Goal: Information Seeking & Learning: Learn about a topic

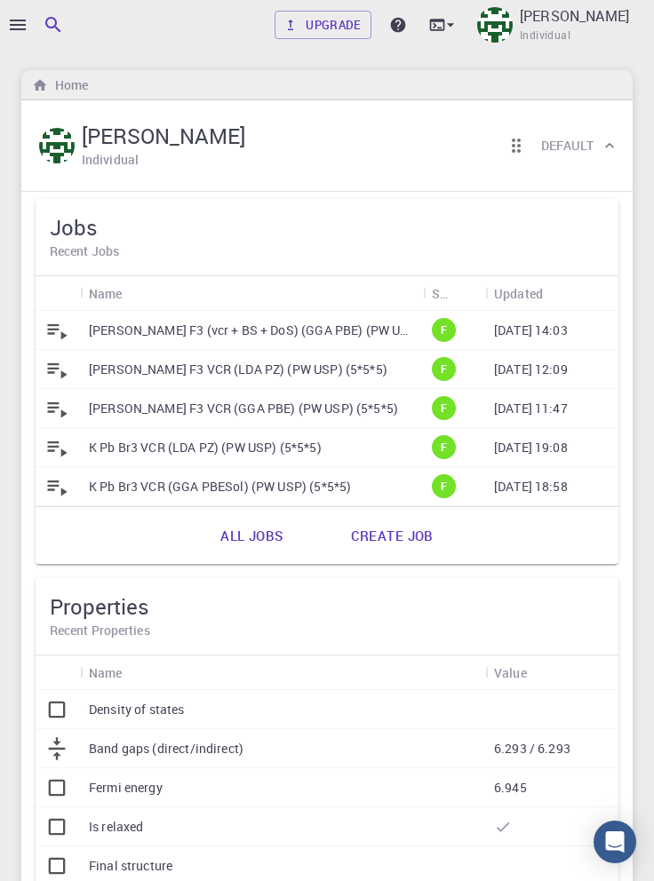
click at [314, 325] on p "[PERSON_NAME] F3 (vcr + BS + DoS) (GGA PBE) (PW USP) (5*5*5)" at bounding box center [251, 331] width 325 height 18
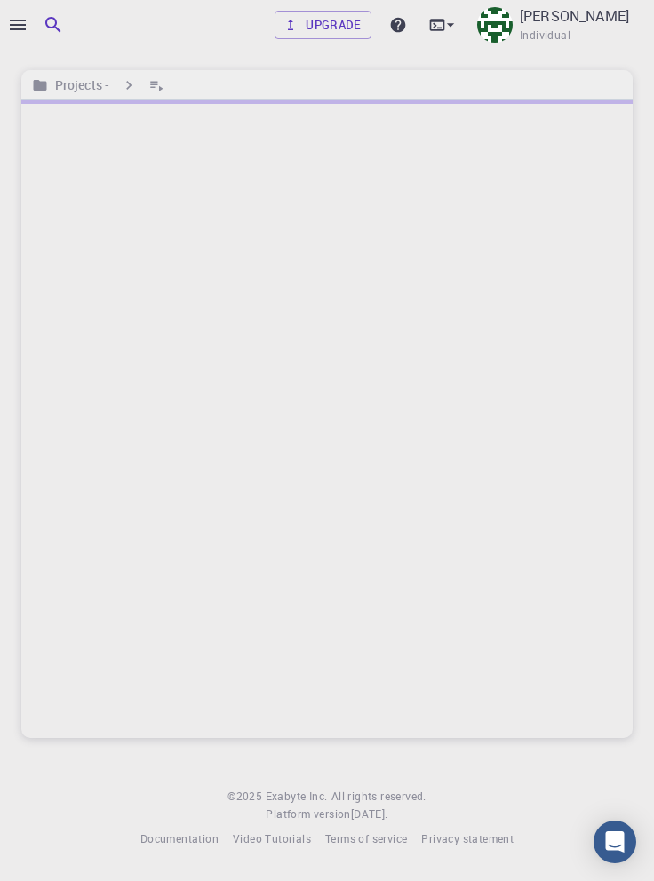
click at [578, 523] on div at bounding box center [326, 419] width 611 height 638
click at [18, 22] on icon "button" at bounding box center [17, 24] width 21 height 21
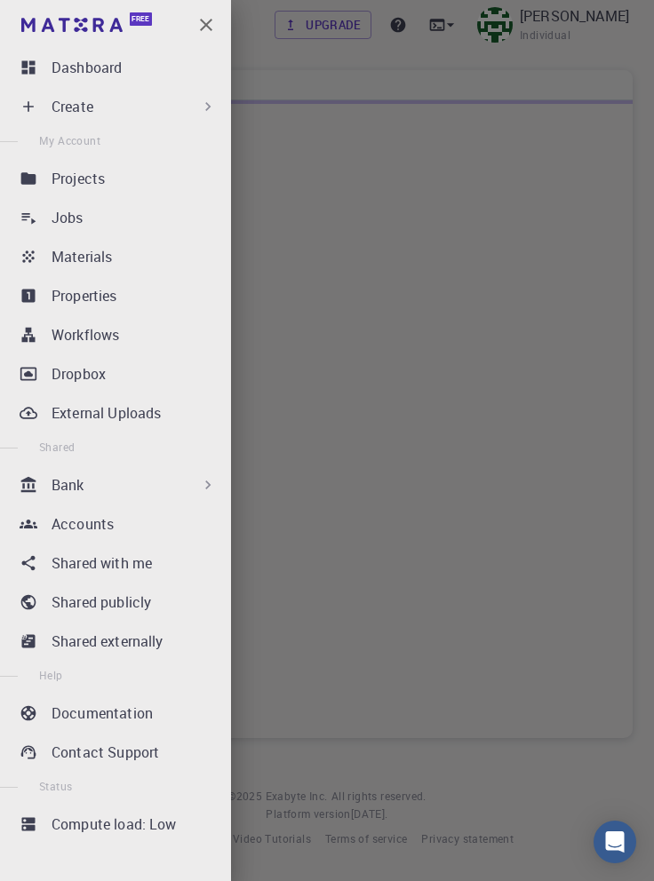
click at [70, 217] on p "Jobs" at bounding box center [68, 217] width 32 height 21
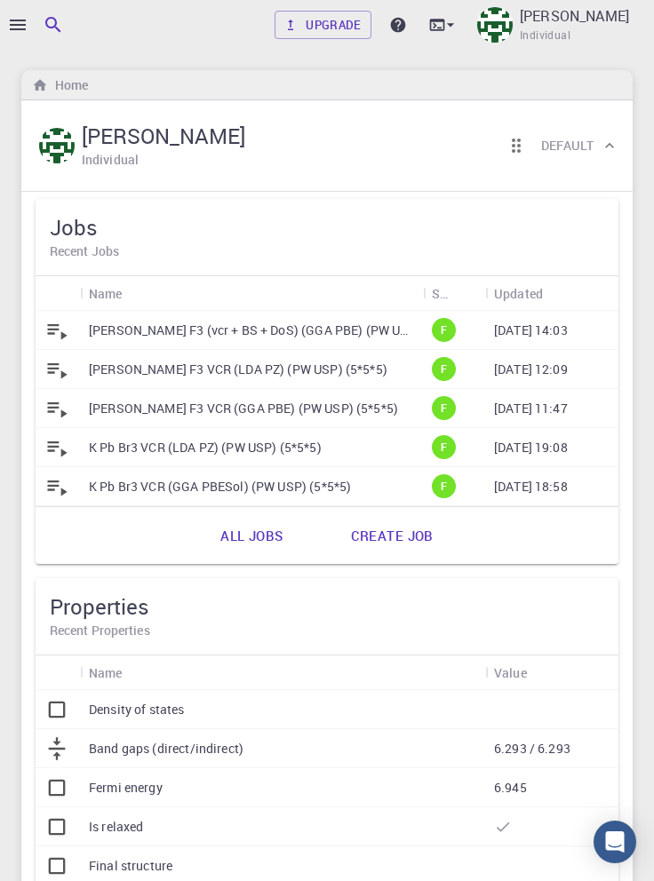
click at [313, 328] on p "[PERSON_NAME] F3 (vcr + BS + DoS) (GGA PBE) (PW USP) (5*5*5)" at bounding box center [251, 331] width 325 height 18
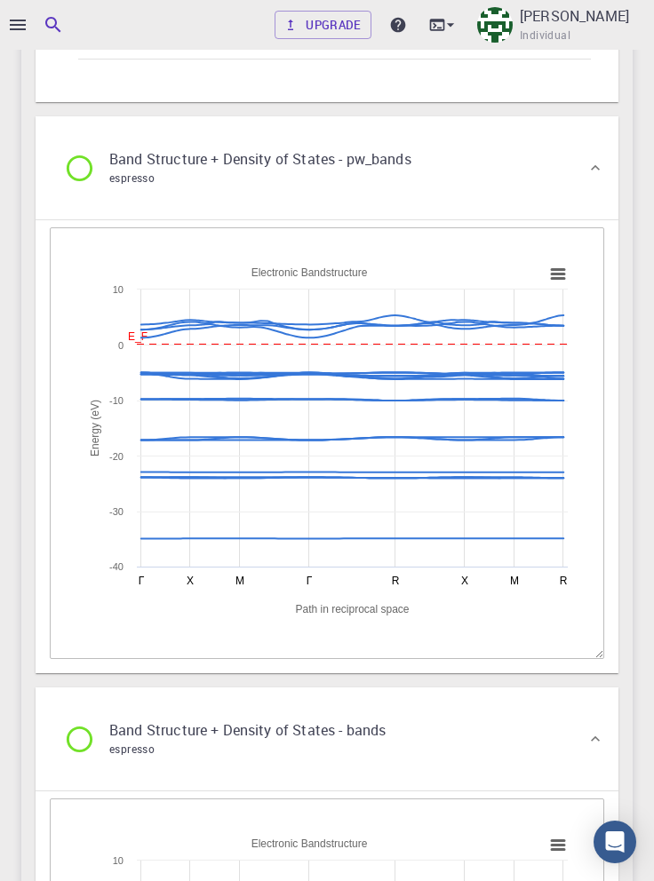
scroll to position [3215, 0]
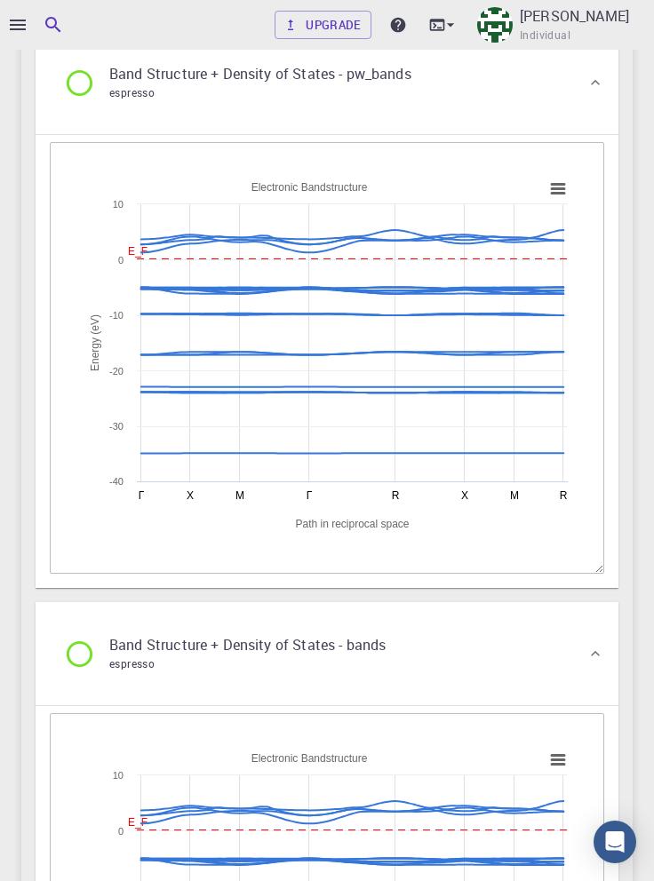
click at [467, 387] on icon at bounding box center [352, 387] width 440 height 0
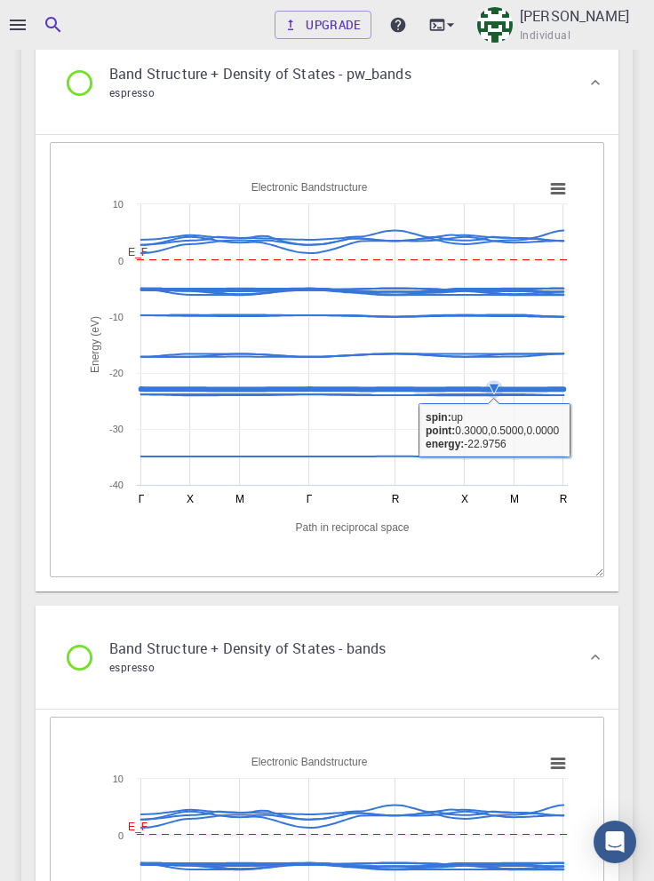
click at [493, 394] on icon at bounding box center [494, 389] width 11 height 11
click at [489, 394] on icon at bounding box center [494, 389] width 11 height 11
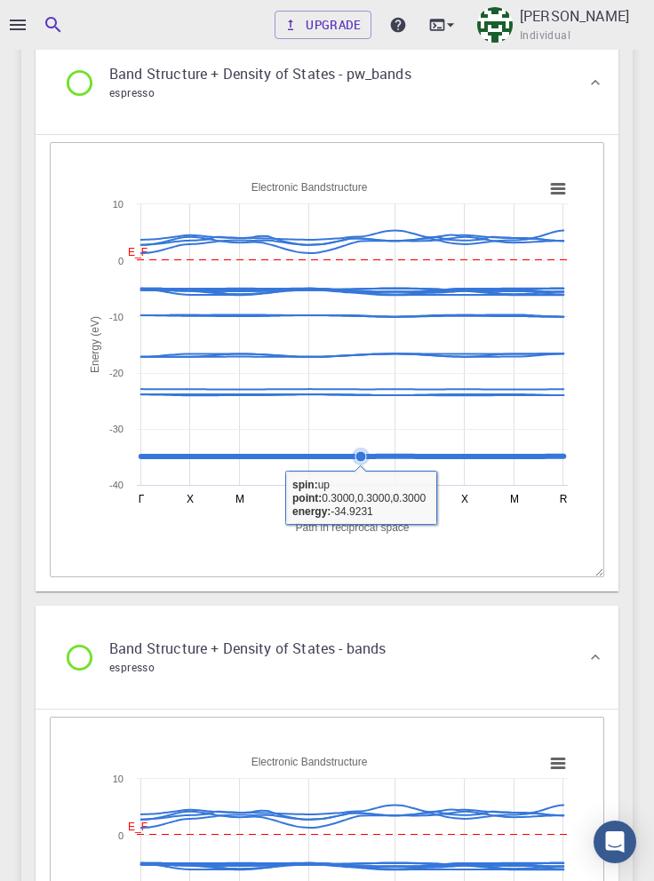
click at [478, 536] on rect at bounding box center [326, 358] width 499 height 377
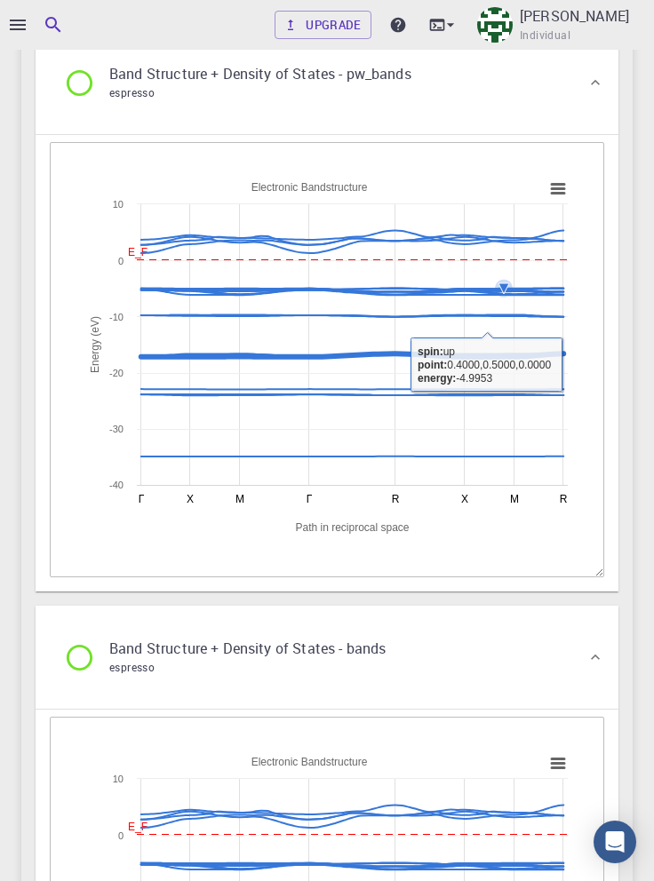
click at [503, 294] on icon at bounding box center [503, 288] width 11 height 11
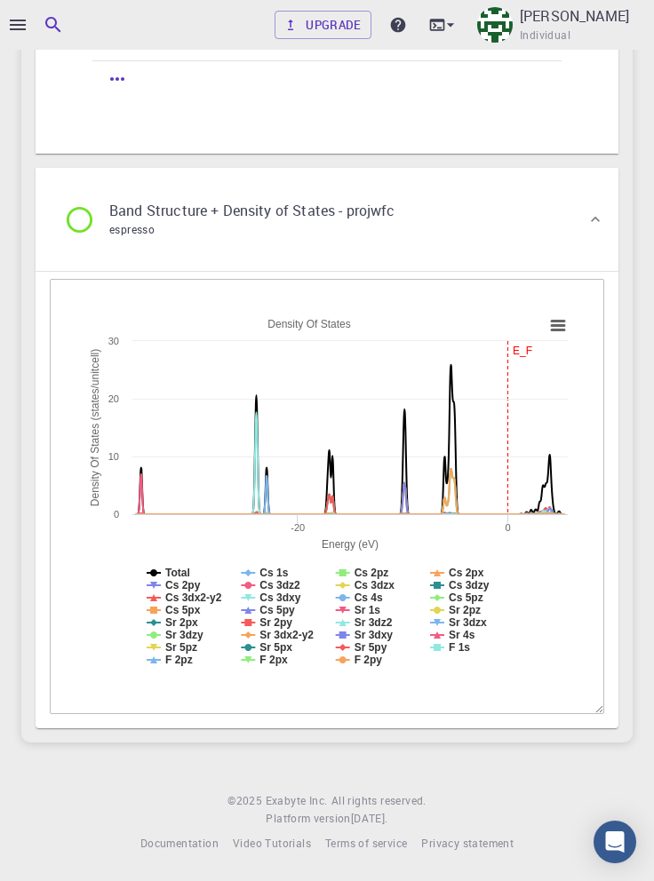
scroll to position [5191, 0]
click at [572, 329] on rect at bounding box center [326, 494] width 499 height 377
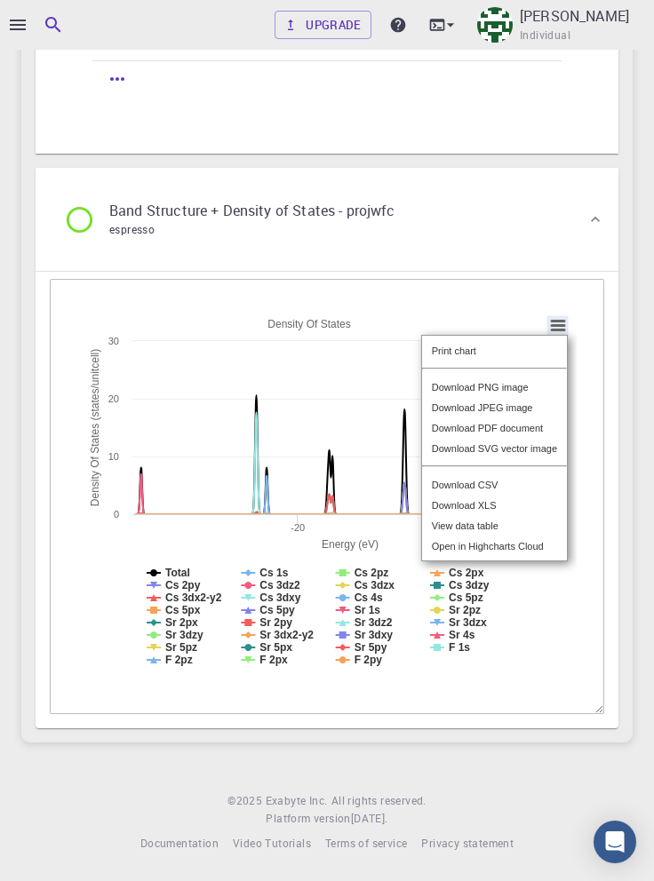
click at [489, 532] on div "View data table" at bounding box center [494, 525] width 145 height 20
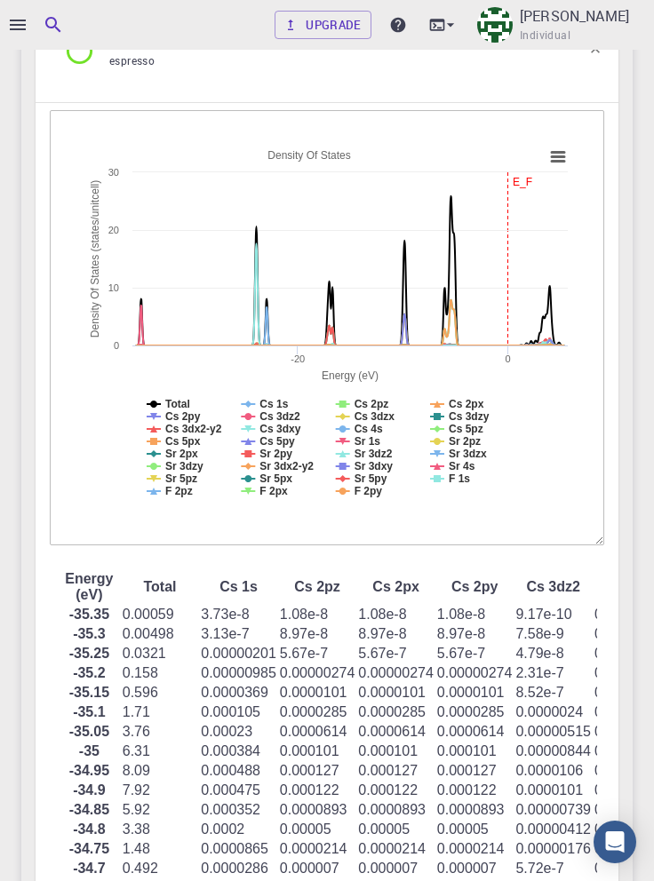
click at [473, 514] on rect at bounding box center [326, 326] width 499 height 377
click at [465, 514] on rect at bounding box center [326, 326] width 499 height 377
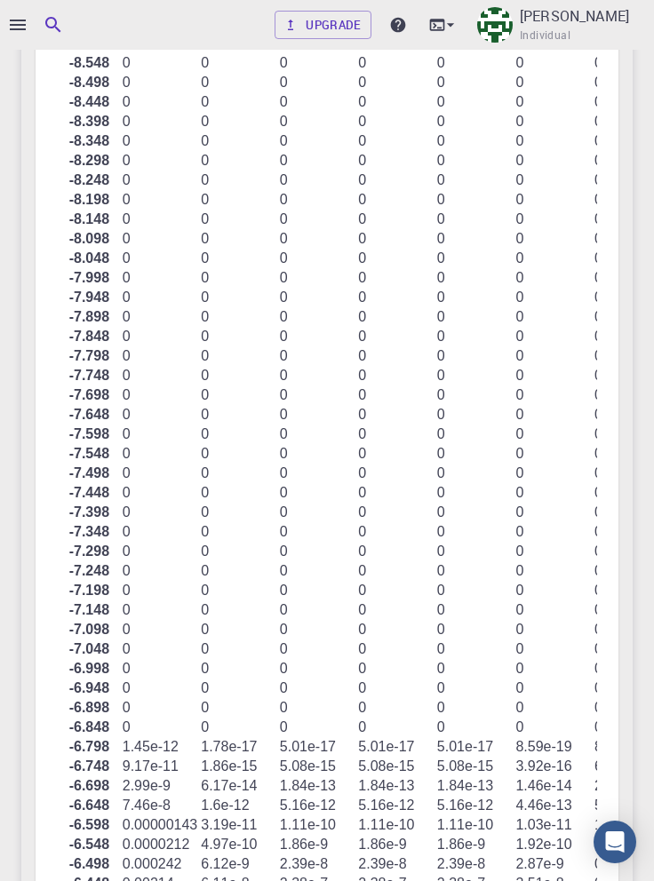
scroll to position [17187, 0]
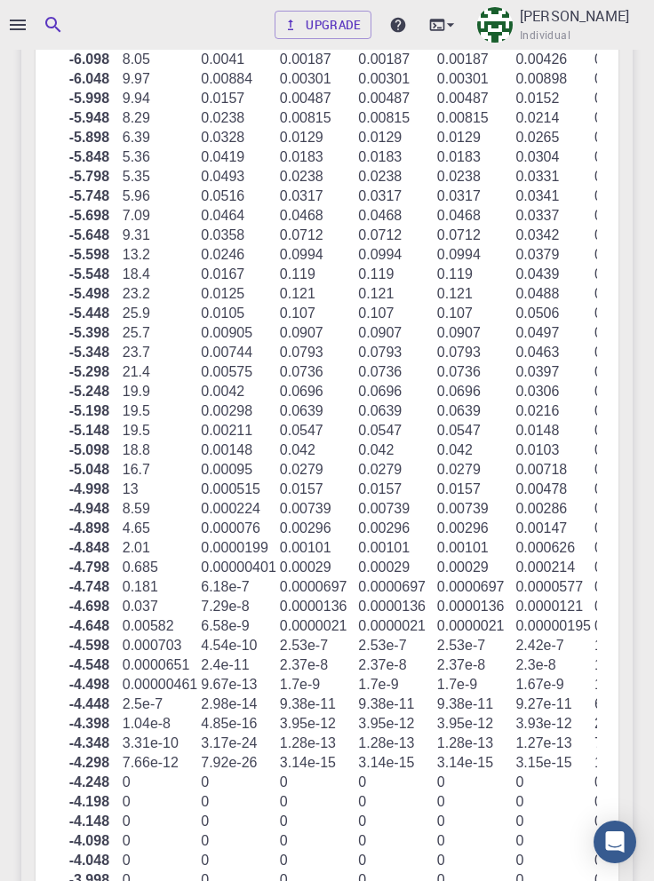
copy tbody "6.798 1.45e-12 1.78e-17 5.01e-17 5.01e-17 5.01e-17 8.59e-19 8.62e-15 8.62e-15 8…"
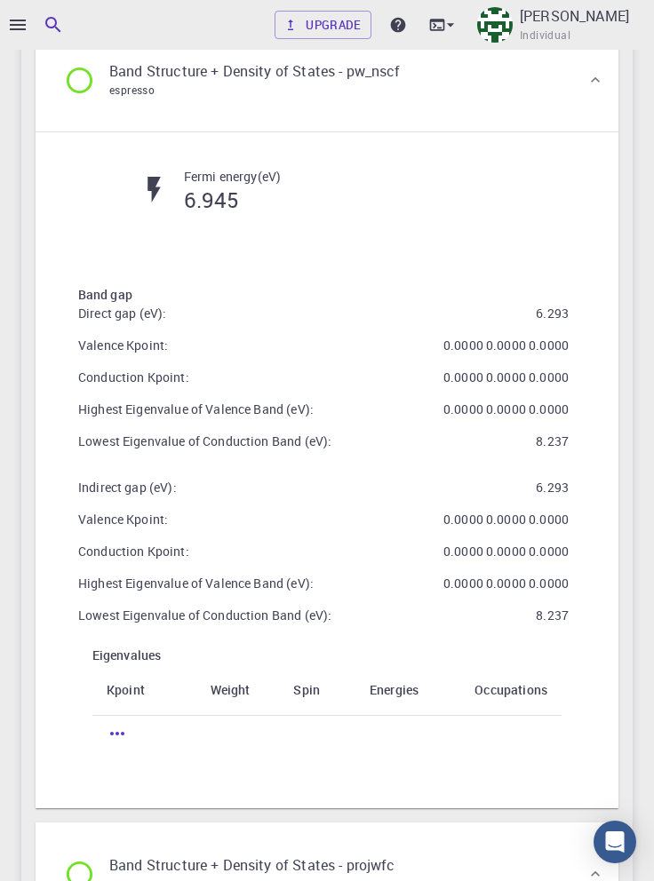
scroll to position [4417, 0]
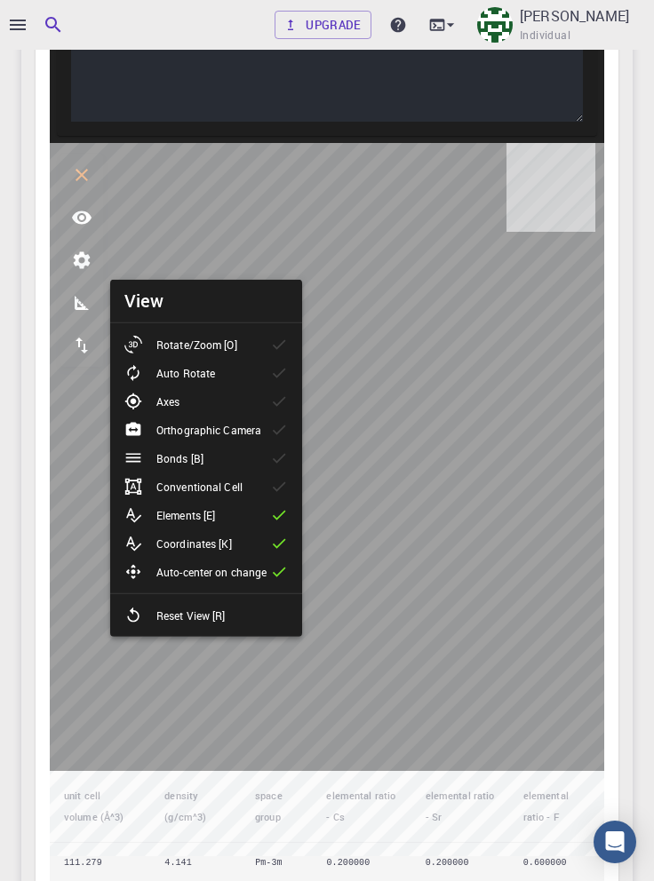
click at [277, 545] on icon at bounding box center [279, 543] width 13 height 10
click at [242, 451] on li "Bonds [B]" at bounding box center [206, 458] width 192 height 28
click at [274, 457] on icon at bounding box center [279, 458] width 18 height 18
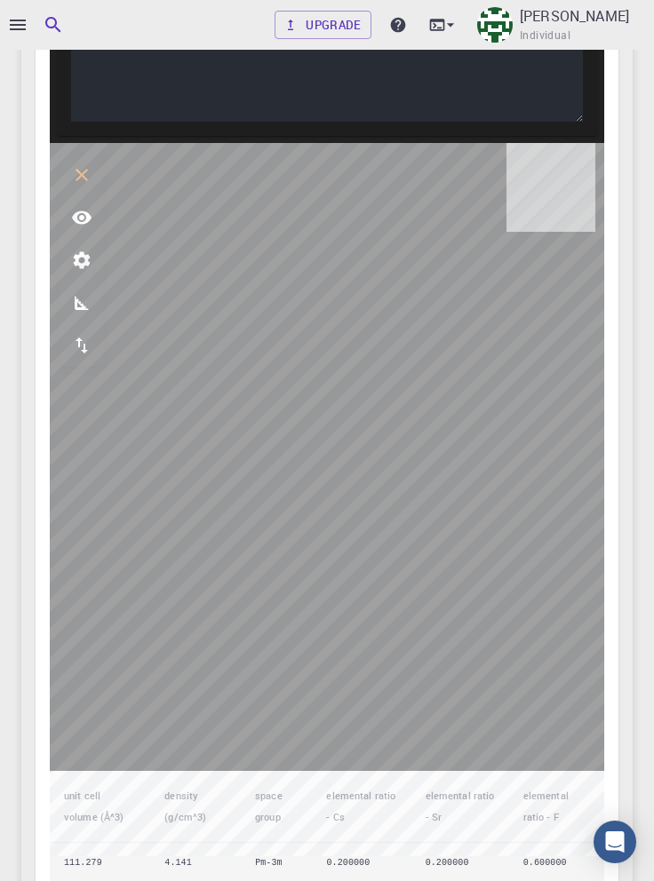
click at [78, 228] on icon "view" at bounding box center [81, 217] width 21 height 21
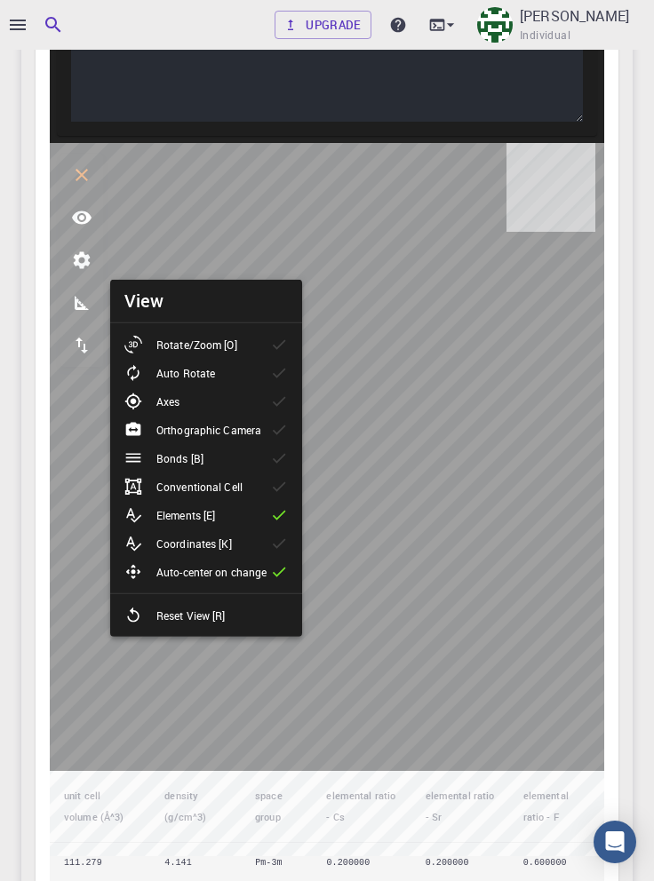
click at [87, 268] on icon "parameters" at bounding box center [82, 259] width 17 height 17
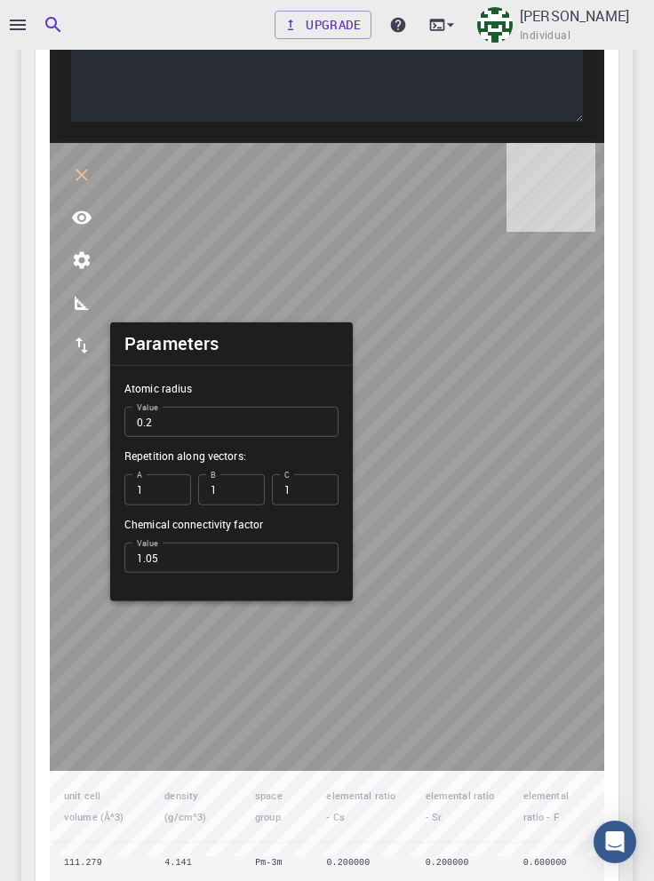
click at [82, 314] on icon "measurements" at bounding box center [81, 302] width 21 height 21
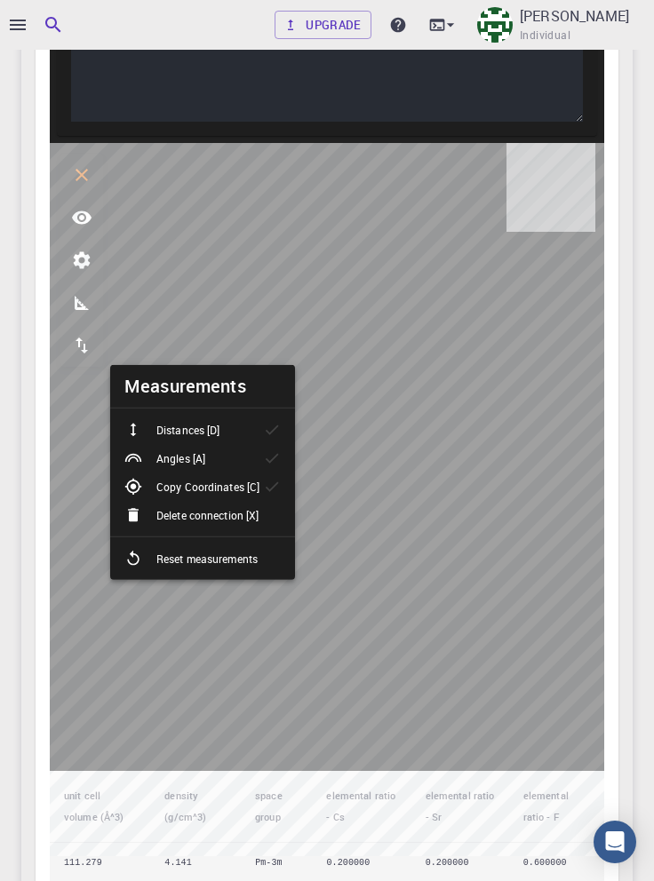
click at [249, 451] on li "Angles [A]" at bounding box center [202, 458] width 185 height 28
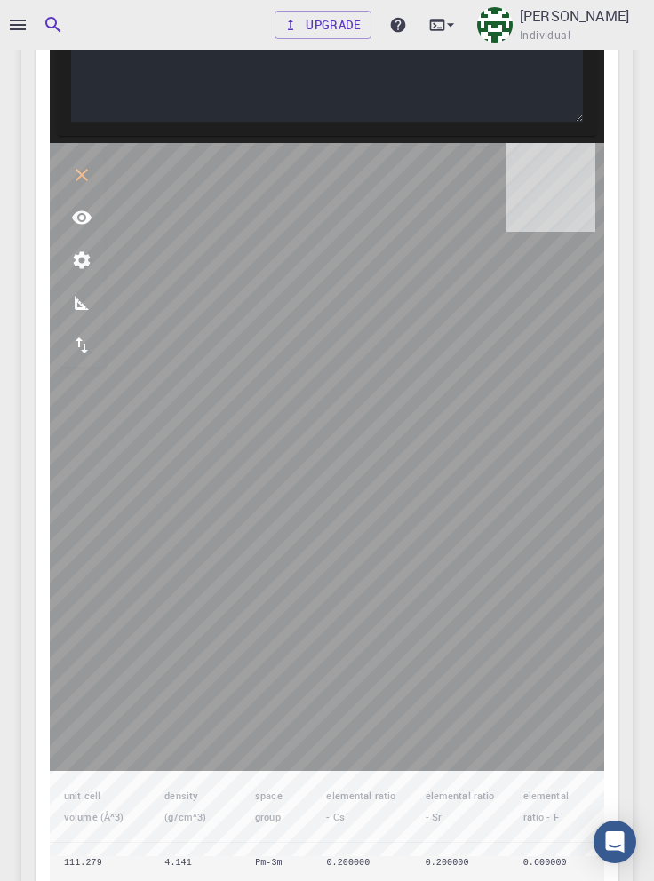
click at [83, 186] on icon "interactive" at bounding box center [81, 174] width 21 height 21
click at [88, 183] on icon "interactive" at bounding box center [82, 175] width 16 height 16
click at [83, 228] on icon "view" at bounding box center [81, 217] width 21 height 21
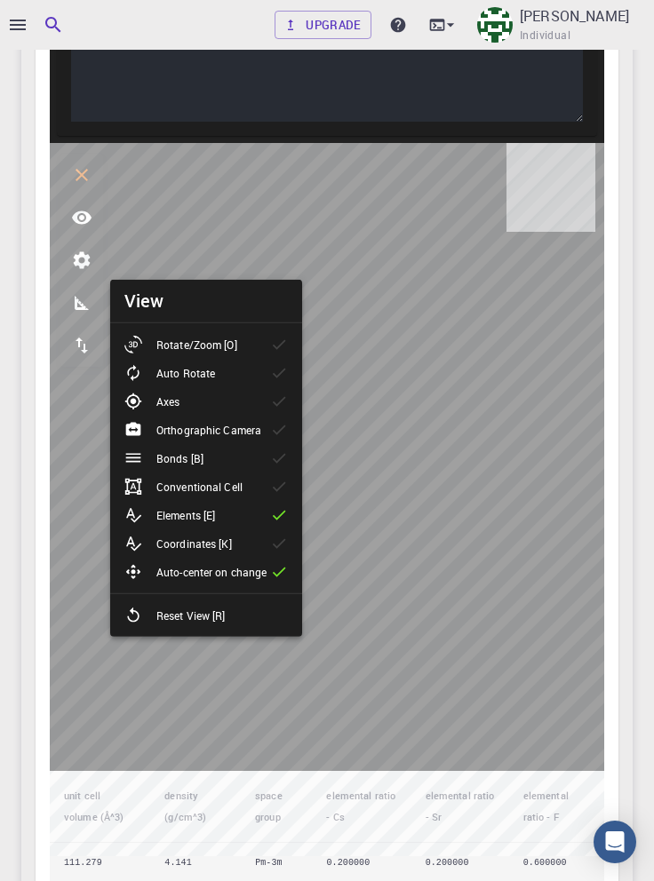
click at [210, 615] on p "Reset View [R]" at bounding box center [190, 616] width 69 height 16
click at [275, 513] on icon at bounding box center [279, 515] width 18 height 18
click at [83, 268] on icon "parameters" at bounding box center [82, 259] width 17 height 17
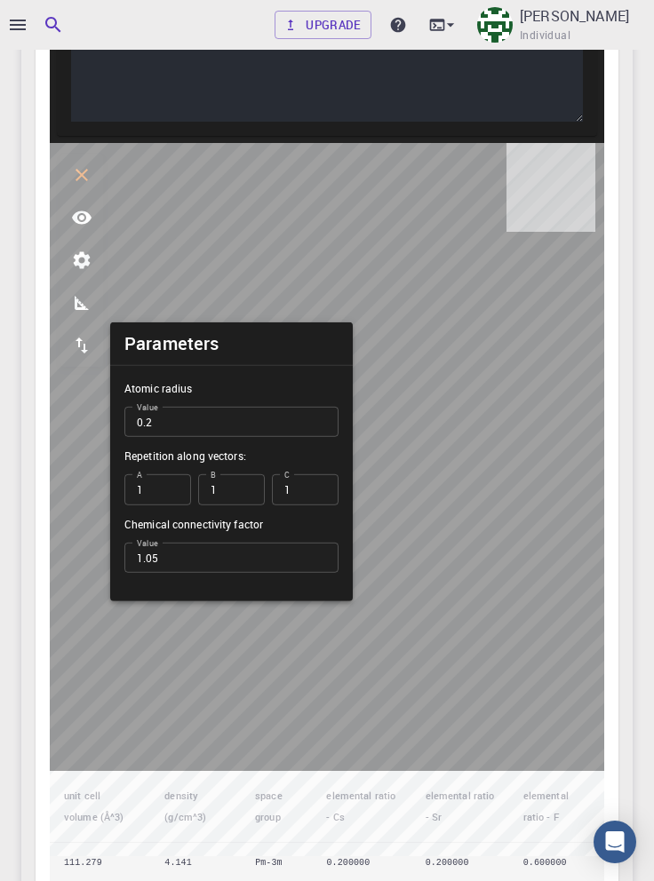
click at [78, 310] on icon "measurements" at bounding box center [82, 303] width 14 height 14
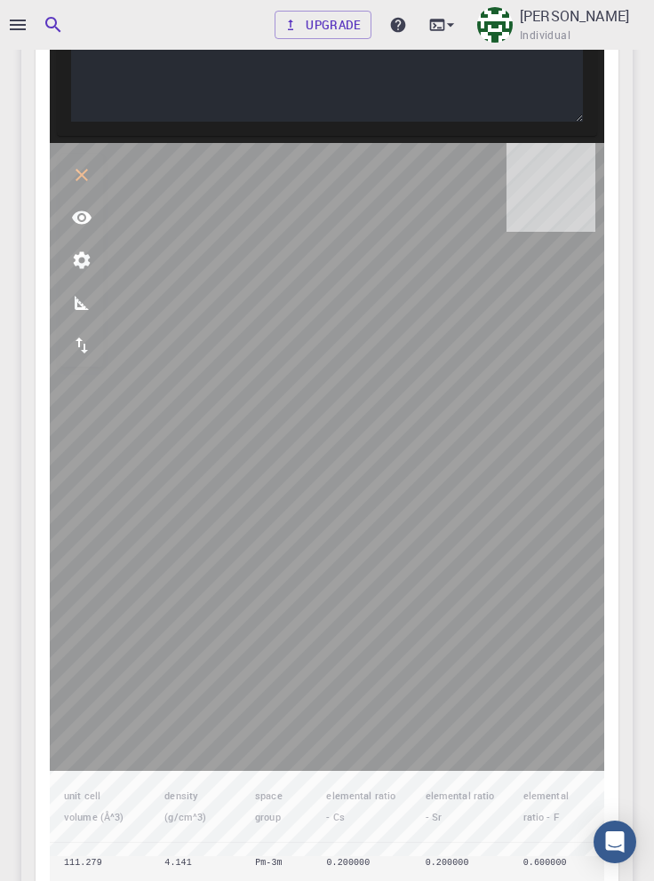
click at [84, 268] on icon "parameters" at bounding box center [82, 259] width 17 height 17
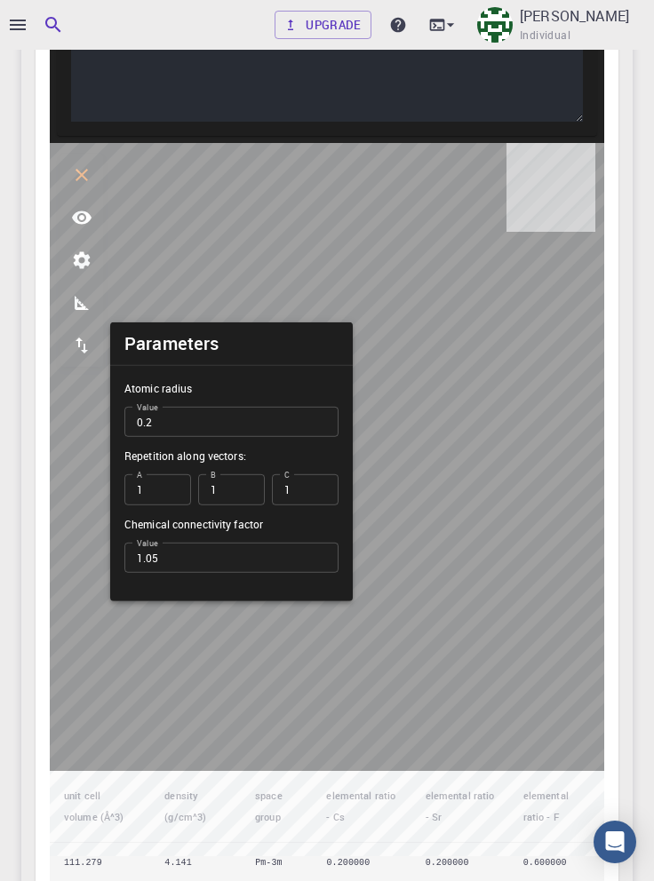
click at [81, 314] on icon "measurements" at bounding box center [81, 302] width 21 height 21
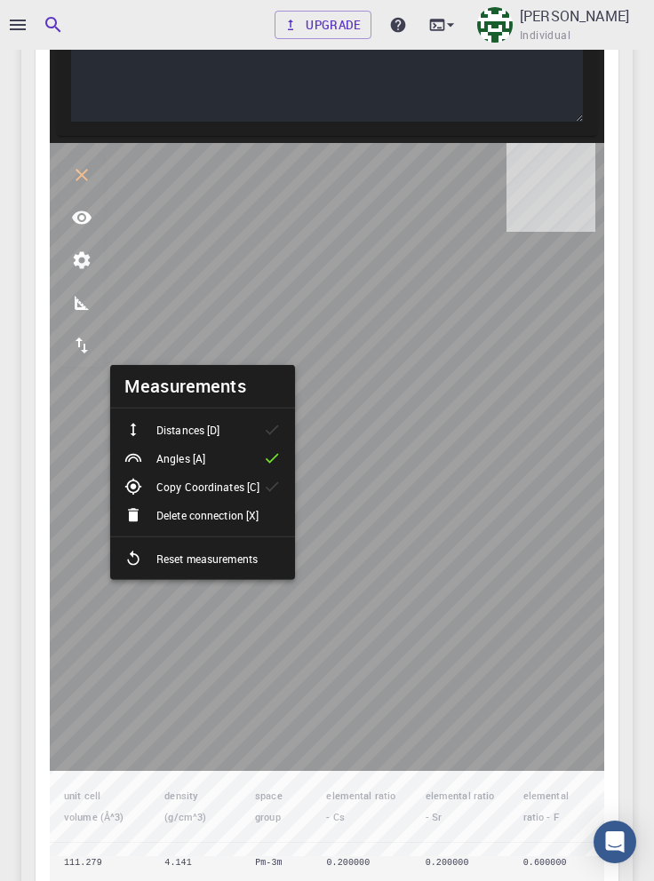
click at [264, 457] on icon at bounding box center [272, 458] width 18 height 18
click at [272, 453] on icon at bounding box center [272, 458] width 18 height 18
click at [266, 457] on icon at bounding box center [272, 458] width 18 height 18
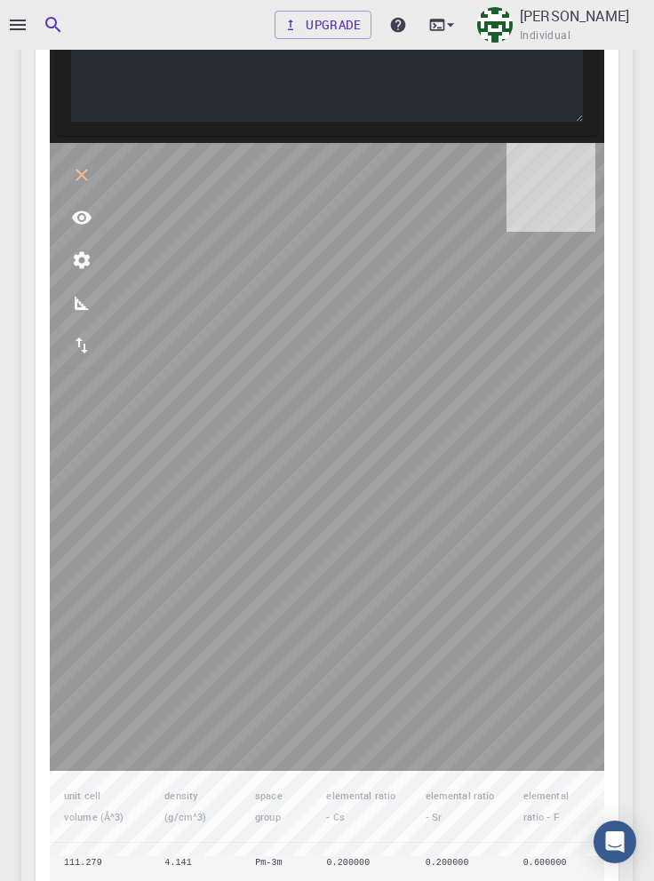
click at [77, 310] on icon "measurements" at bounding box center [82, 303] width 14 height 14
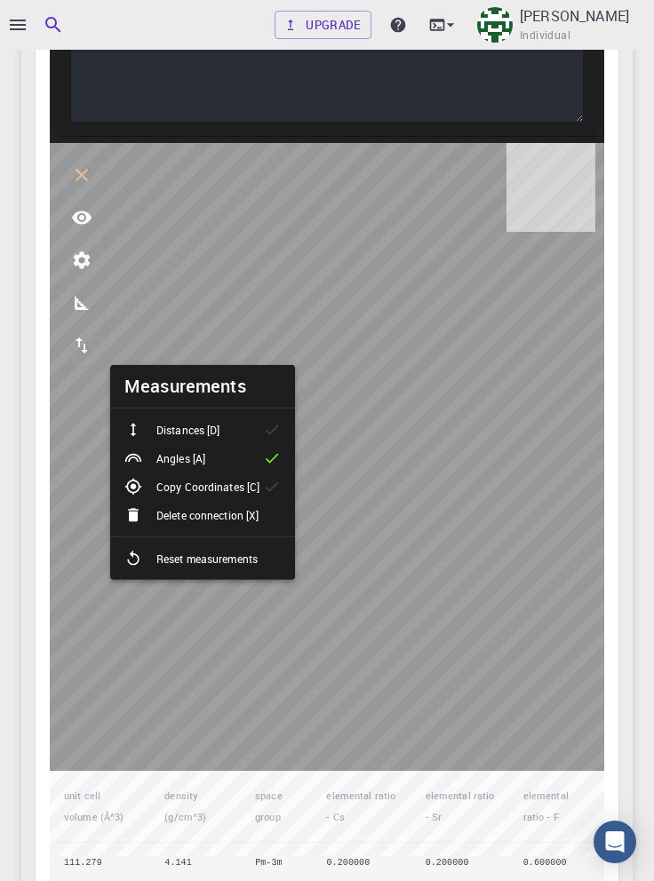
click at [173, 427] on p "Distances [D]" at bounding box center [187, 430] width 63 height 16
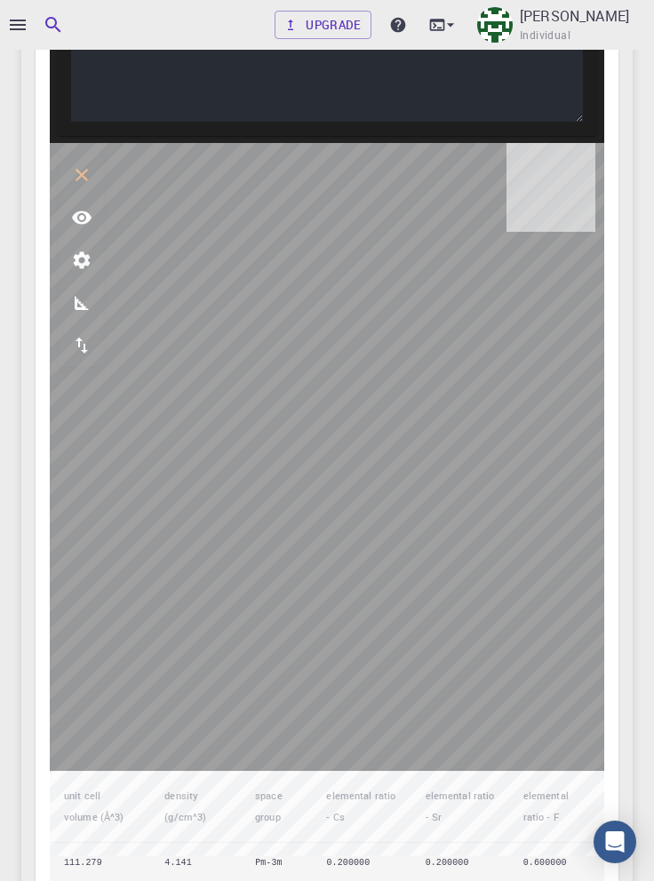
click at [84, 224] on icon "view" at bounding box center [82, 217] width 20 height 13
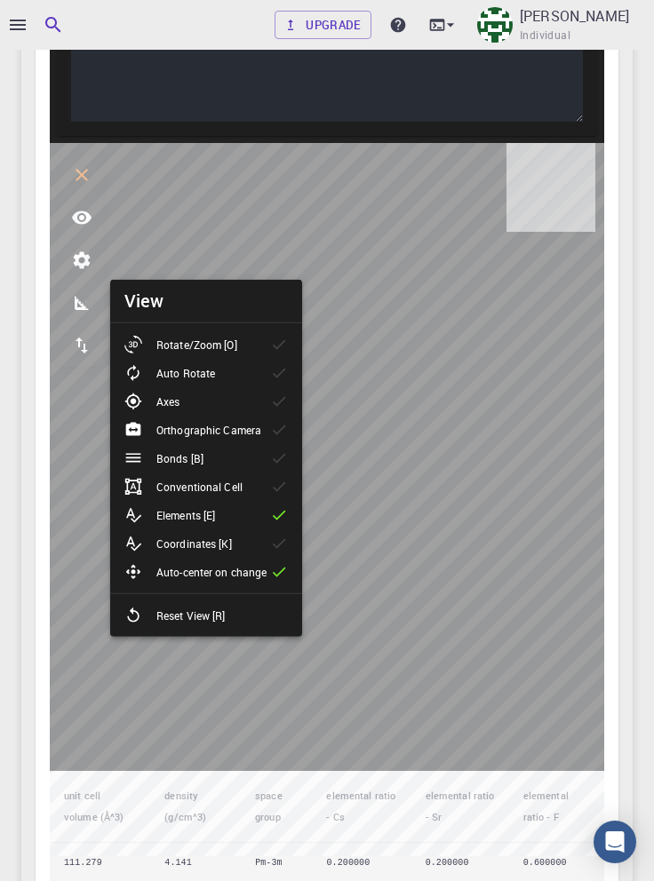
click at [214, 609] on p "Reset View [R]" at bounding box center [190, 616] width 69 height 16
click at [80, 314] on icon "measurements" at bounding box center [81, 302] width 21 height 21
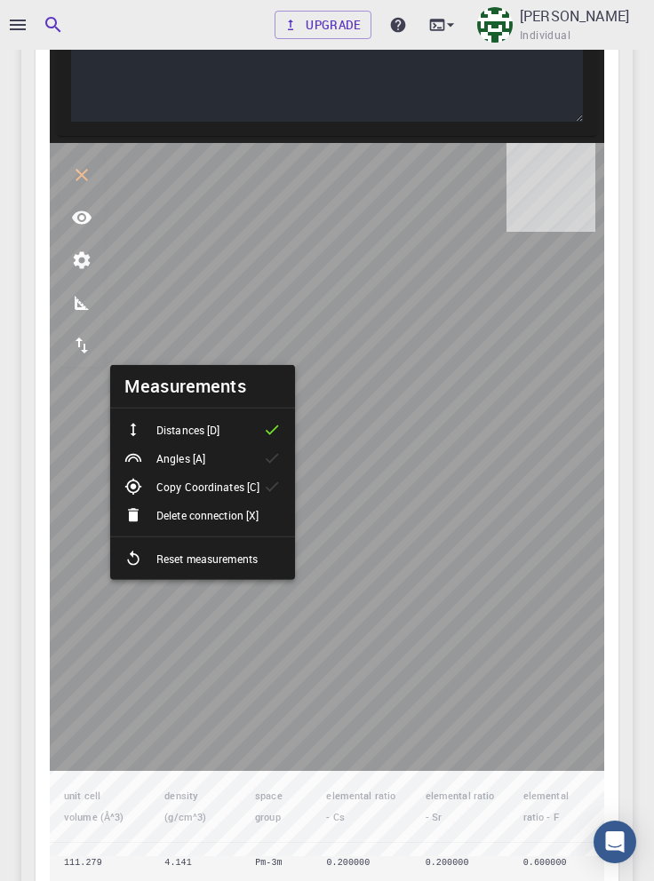
click at [82, 356] on icon "export" at bounding box center [81, 345] width 21 height 21
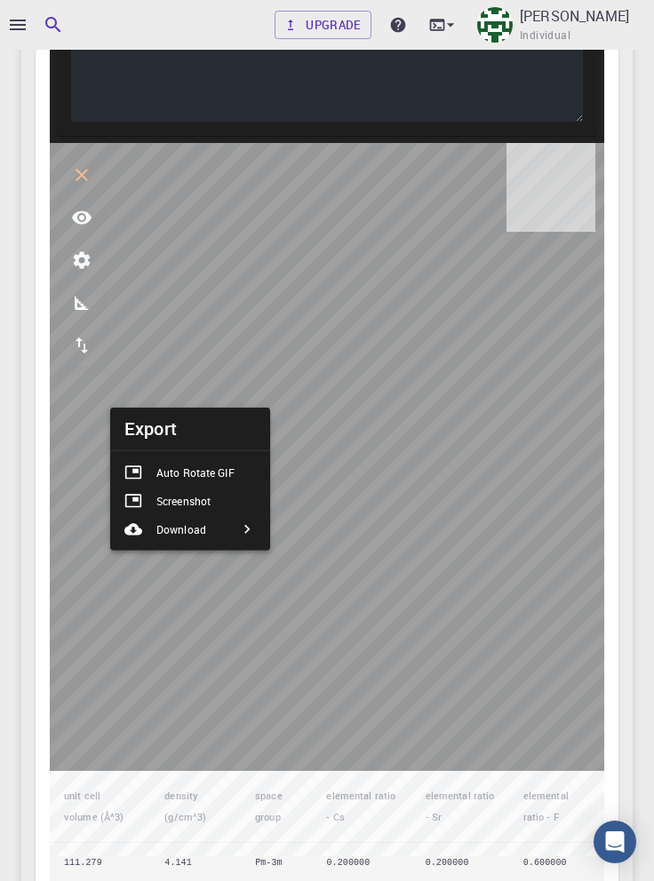
click at [246, 528] on icon at bounding box center [247, 529] width 18 height 18
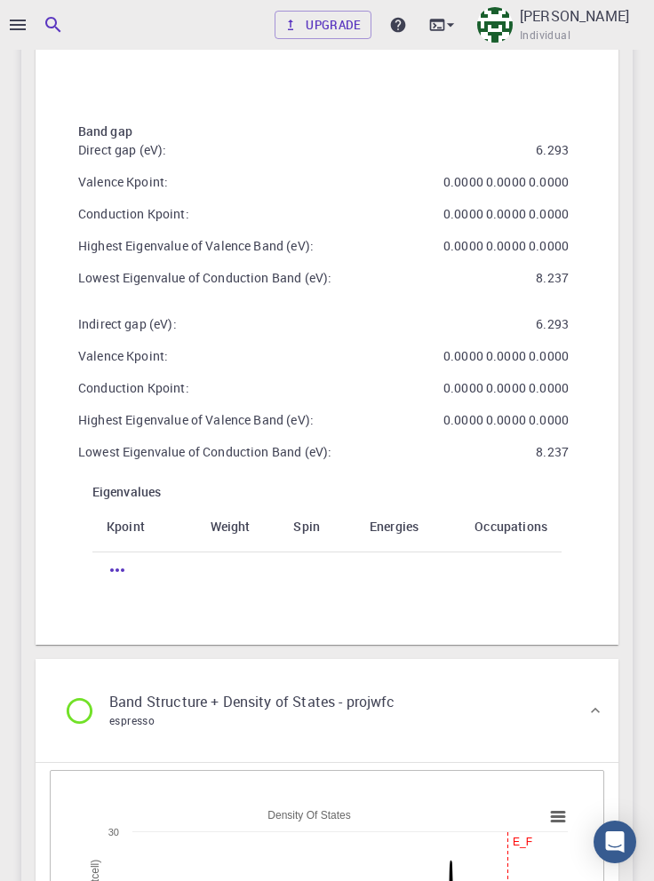
scroll to position [7514, 0]
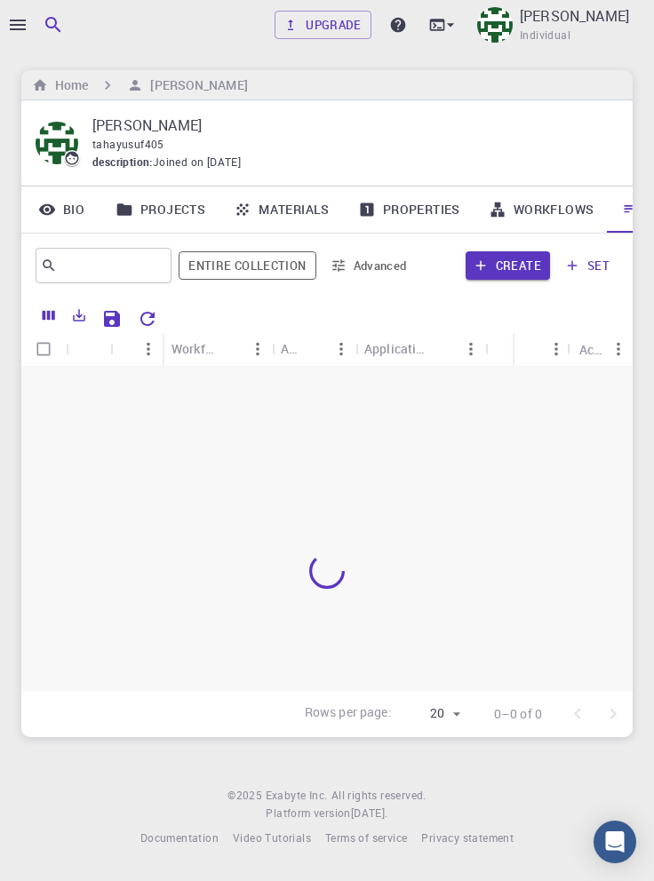
scroll to position [0, 60]
